Goal: Information Seeking & Learning: Learn about a topic

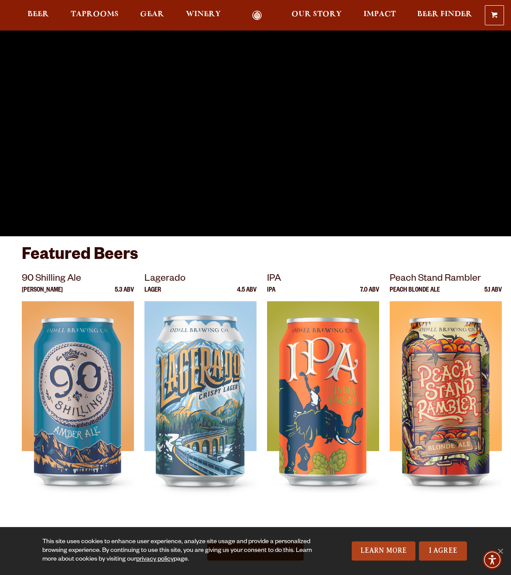
scroll to position [52, 0]
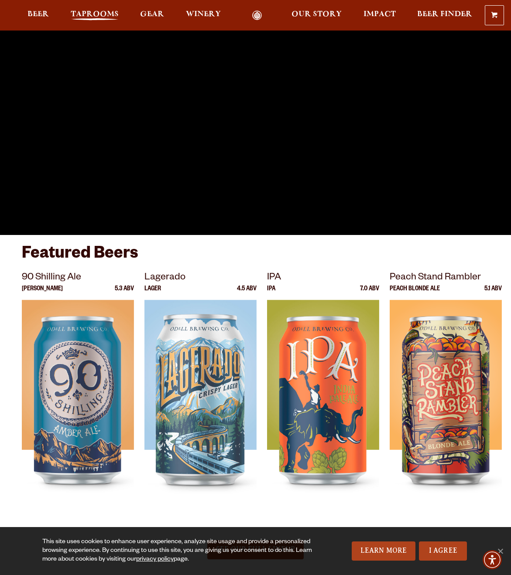
click at [96, 15] on span "Taprooms" at bounding box center [95, 14] width 48 height 7
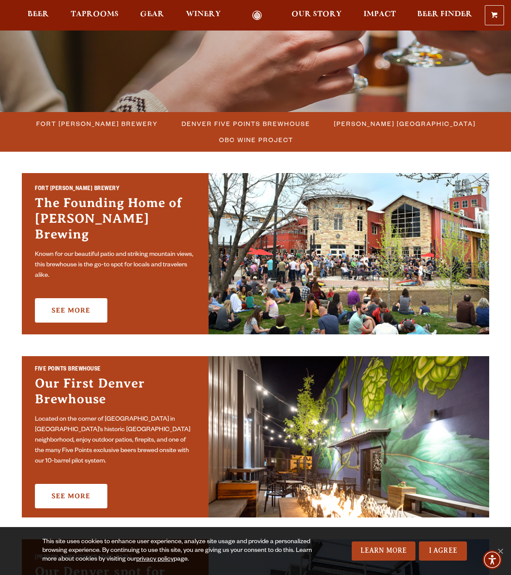
scroll to position [176, 0]
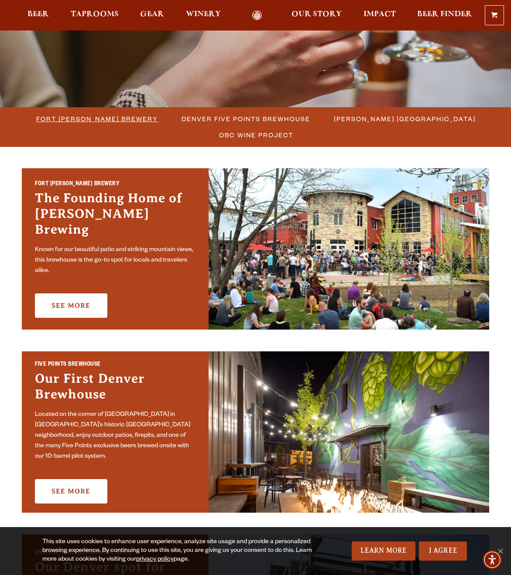
click at [101, 120] on span "Fort Collins Brewery" at bounding box center [97, 119] width 122 height 13
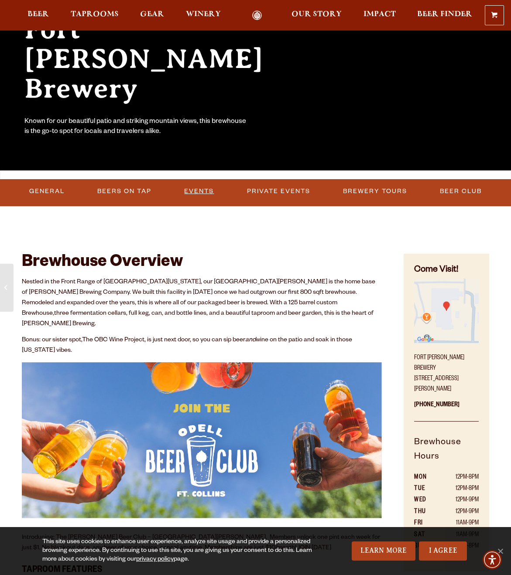
scroll to position [117, 0]
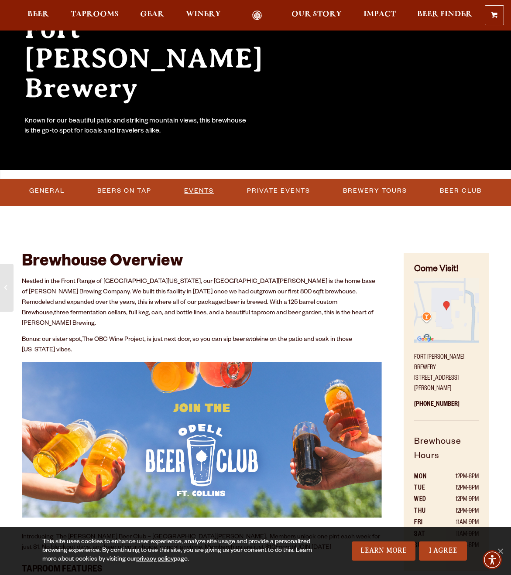
click at [191, 189] on link "Events" at bounding box center [199, 191] width 37 height 20
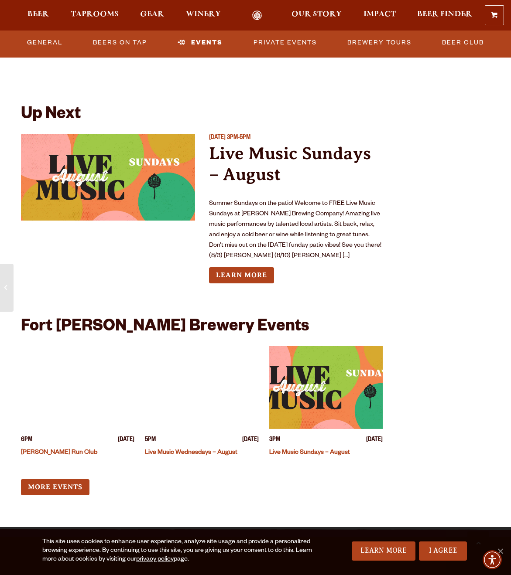
scroll to position [3125, 0]
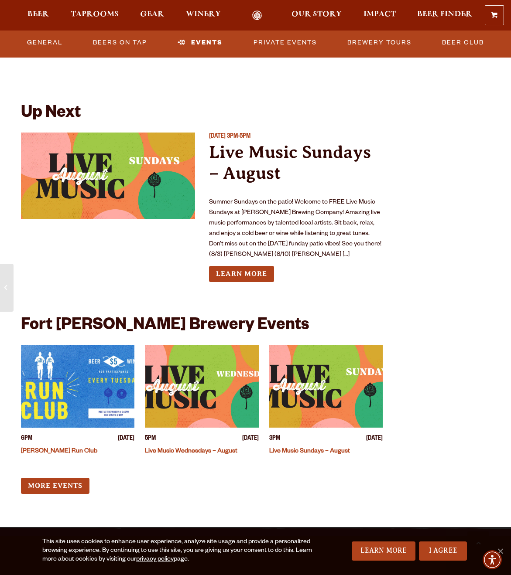
click at [308, 362] on img "View event details" at bounding box center [325, 386] width 113 height 83
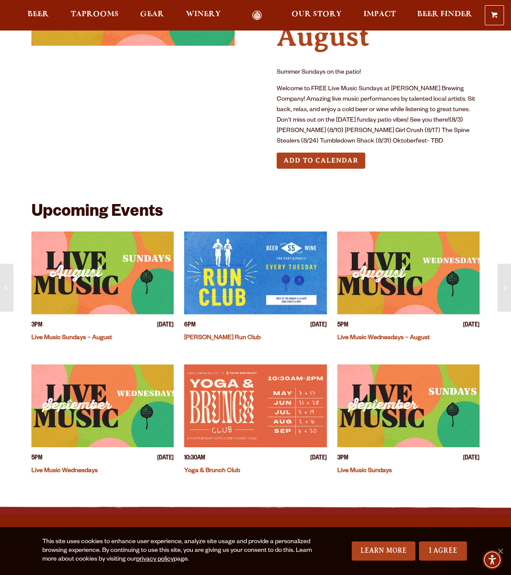
scroll to position [112, 0]
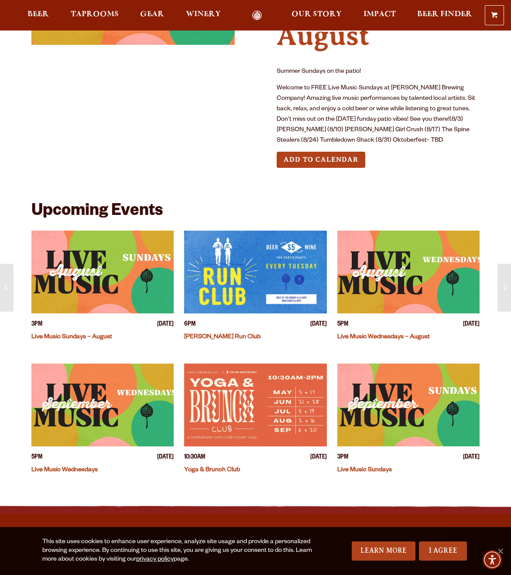
click at [67, 334] on link "Live Music Sundays – August" at bounding box center [71, 337] width 81 height 7
